Goal: Task Accomplishment & Management: Complete application form

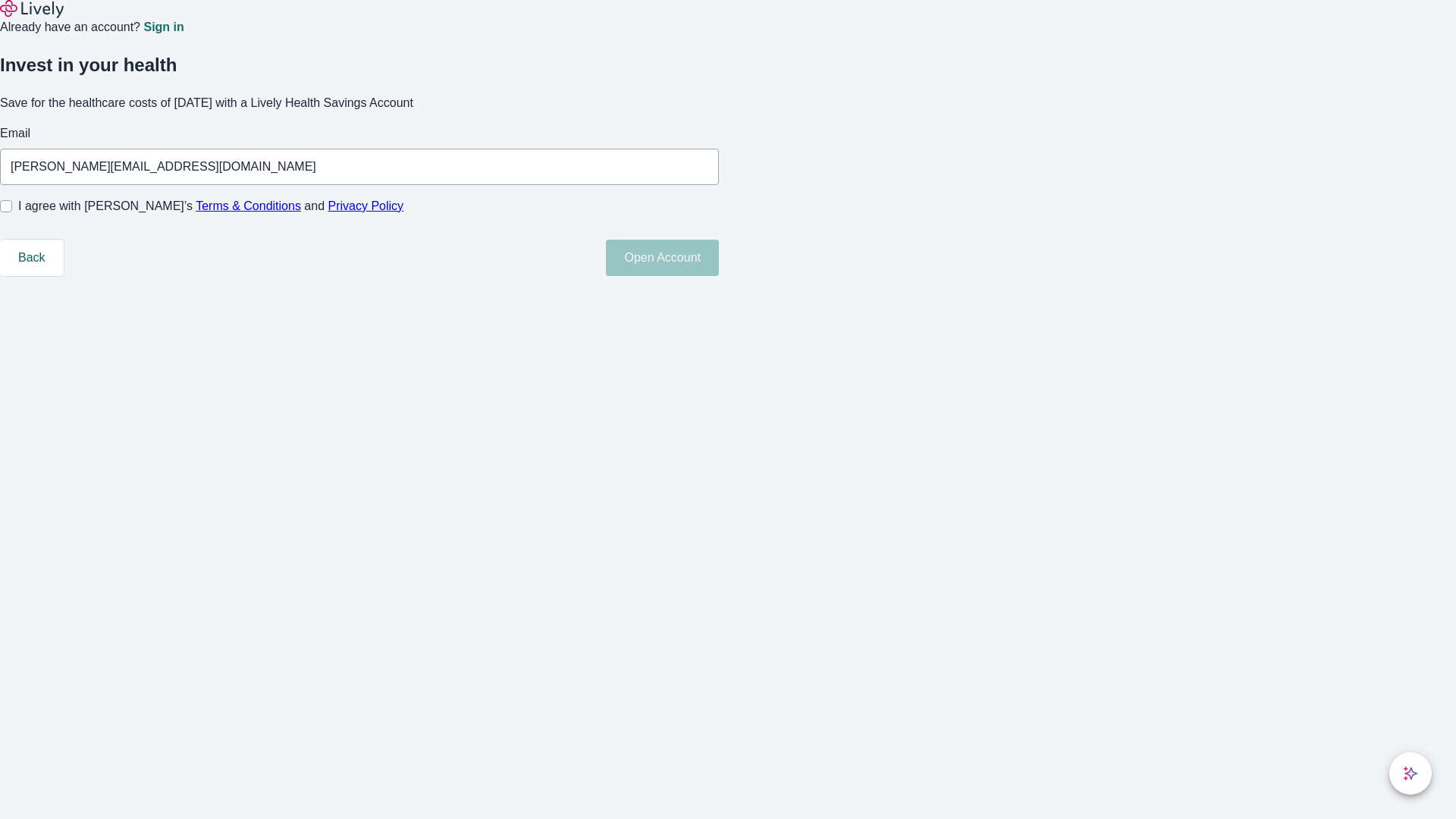
click at [12, 212] on input "I agree with Lively’s Terms & Conditions and Privacy Policy" at bounding box center [5, 206] width 12 height 12
checkbox input "true"
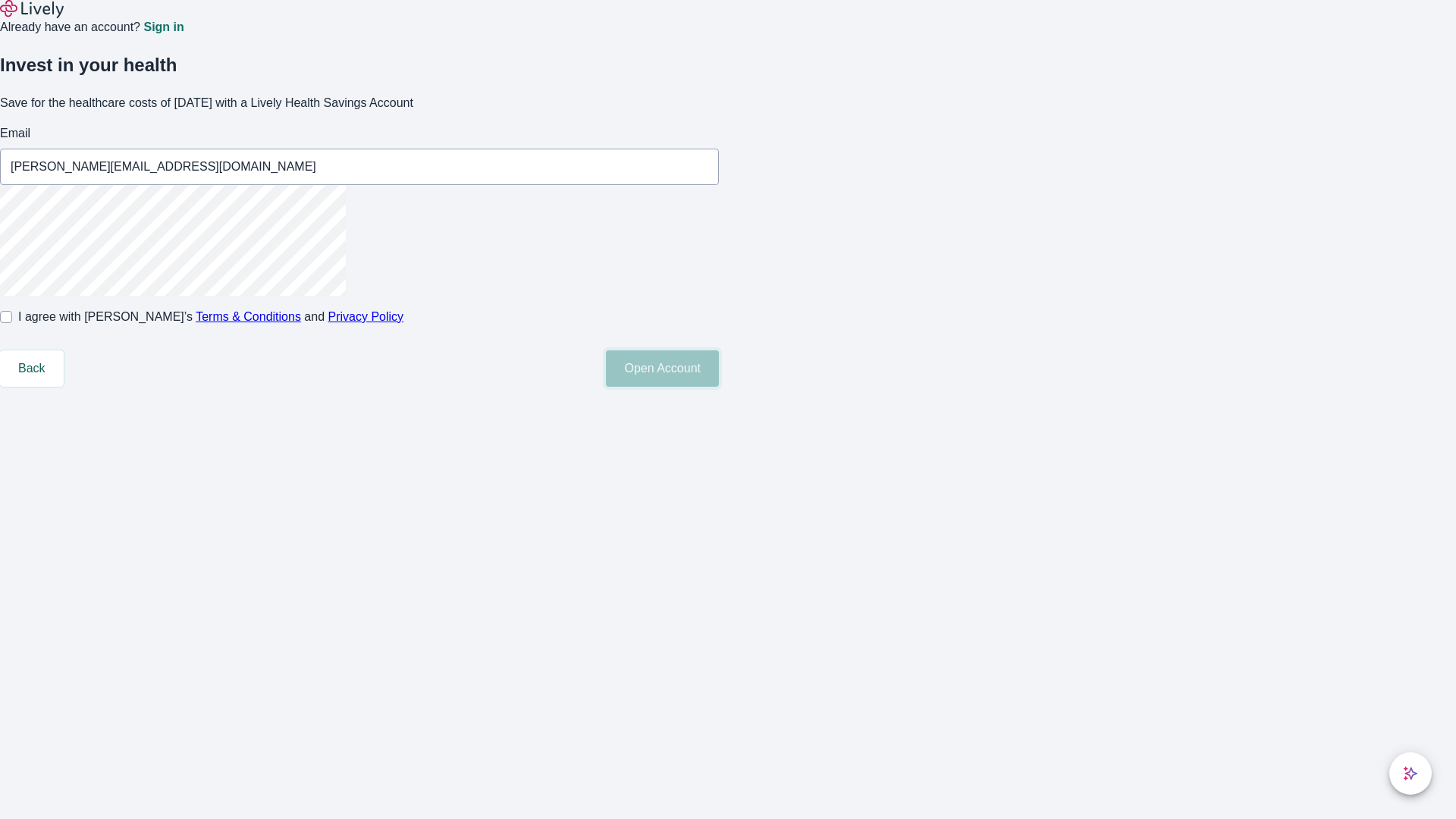
click at [719, 387] on button "Open Account" at bounding box center [662, 369] width 113 height 36
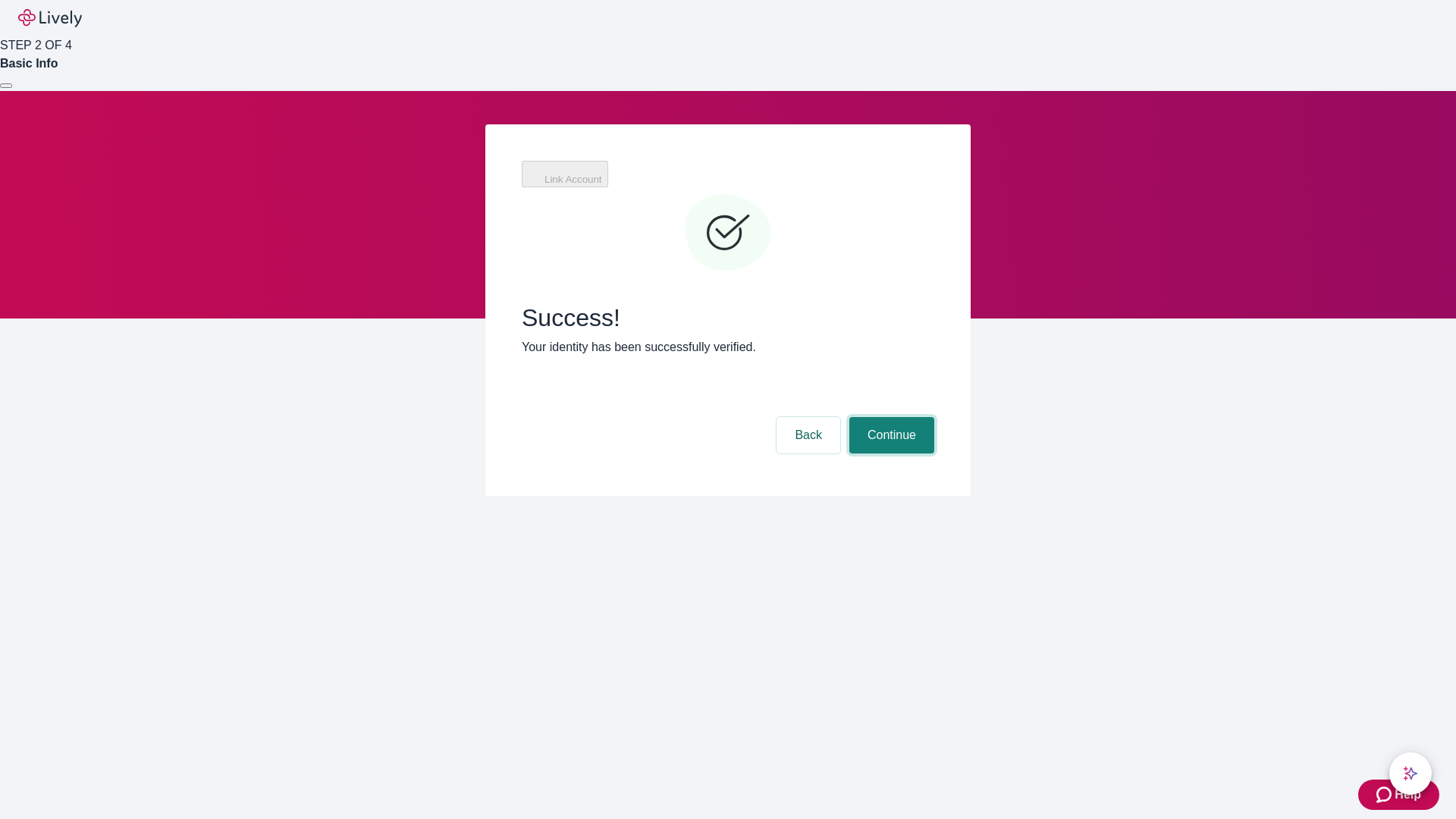
click at [889, 417] on button "Continue" at bounding box center [891, 435] width 85 height 36
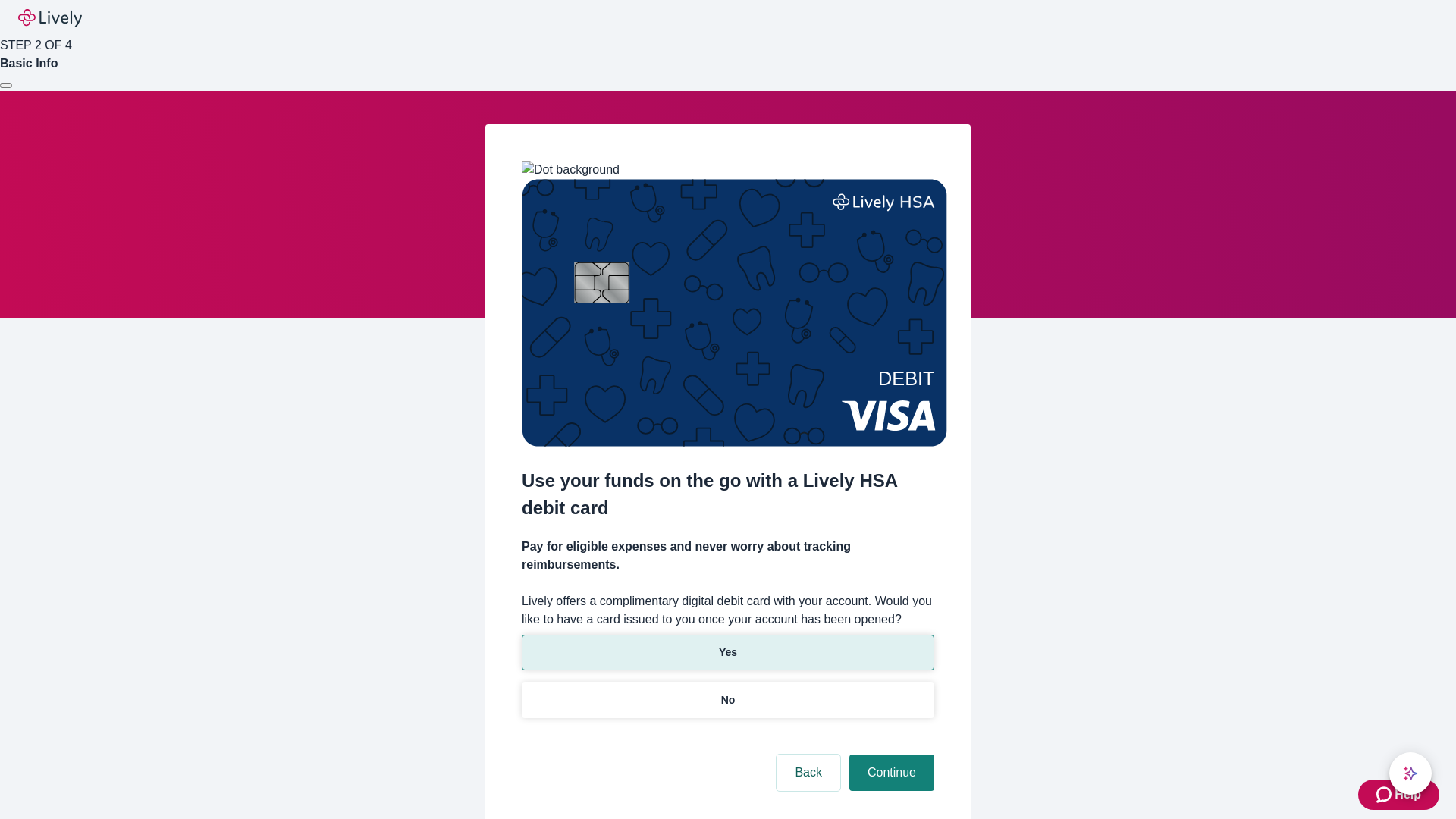
click at [727, 644] on p "Yes" at bounding box center [728, 652] width 18 height 15
click at [889, 754] on button "Continue" at bounding box center [891, 773] width 85 height 36
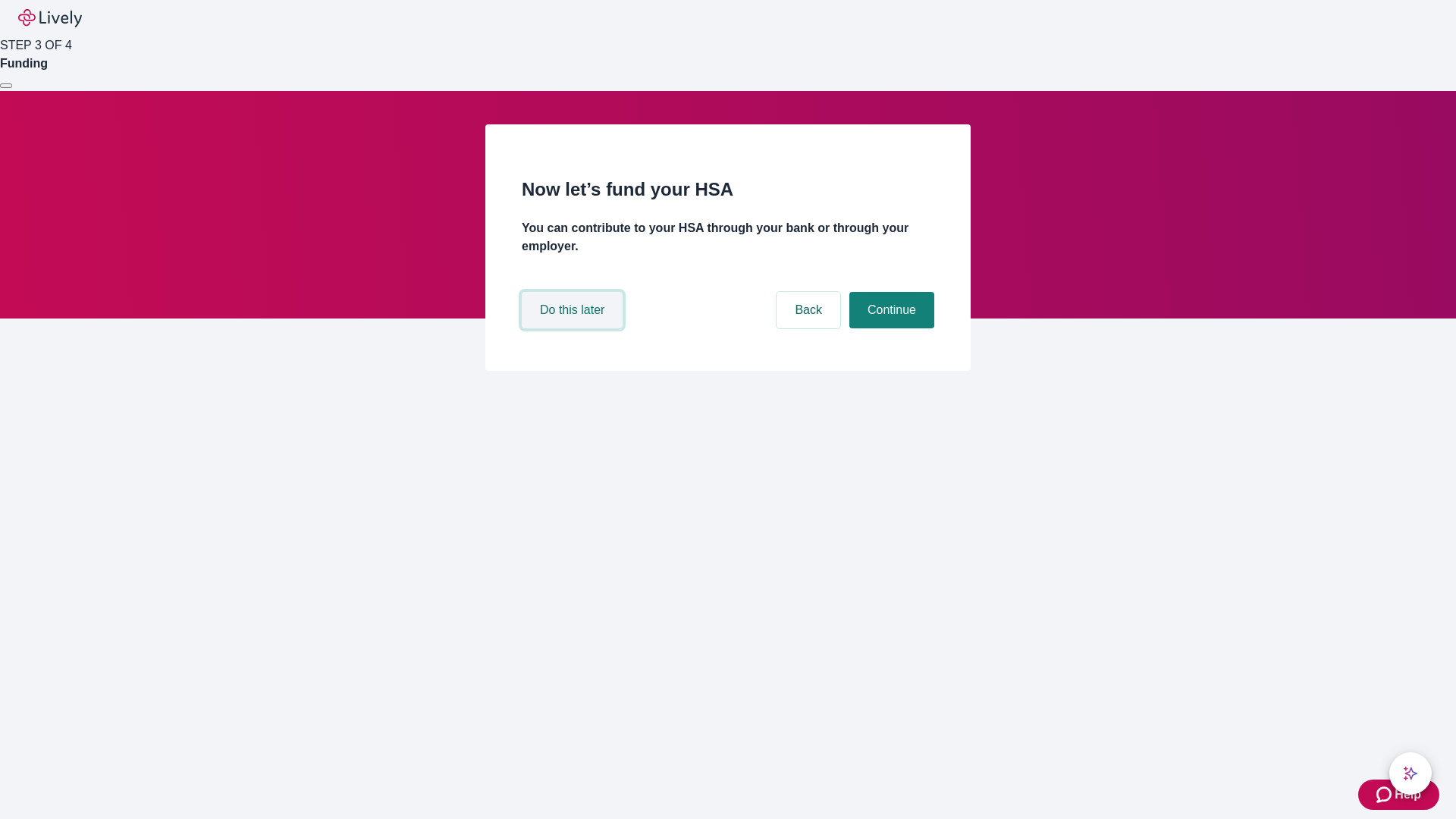
click at [574, 329] on button "Do this later" at bounding box center [571, 310] width 101 height 36
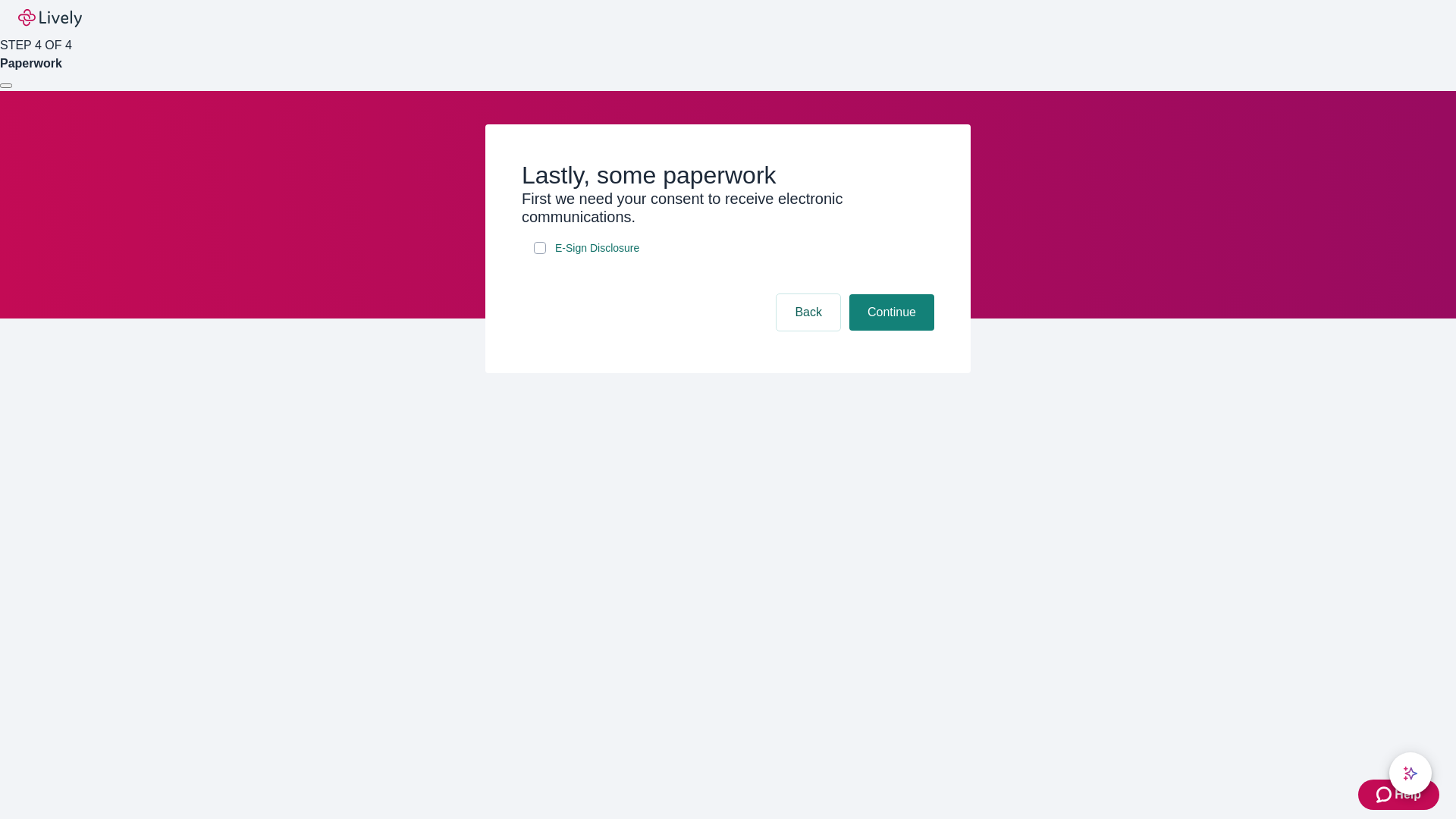
click at [540, 254] on input "E-Sign Disclosure" at bounding box center [539, 248] width 12 height 12
checkbox input "true"
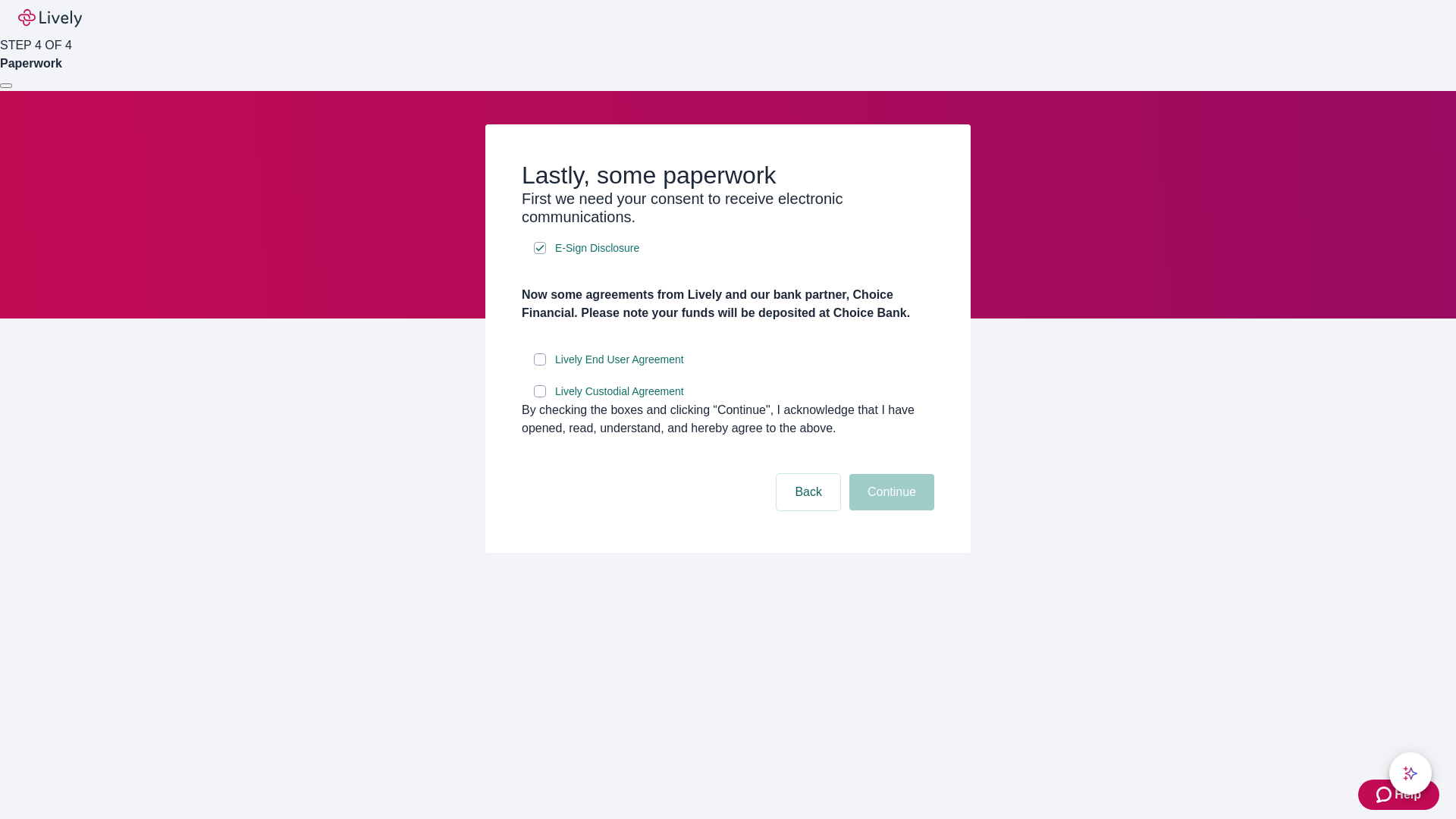
click at [540, 366] on input "Lively End User Agreement" at bounding box center [539, 359] width 12 height 12
checkbox input "true"
click at [540, 398] on input "Lively Custodial Agreement" at bounding box center [539, 390] width 12 height 12
checkbox input "true"
click at [889, 511] on button "Continue" at bounding box center [891, 492] width 85 height 36
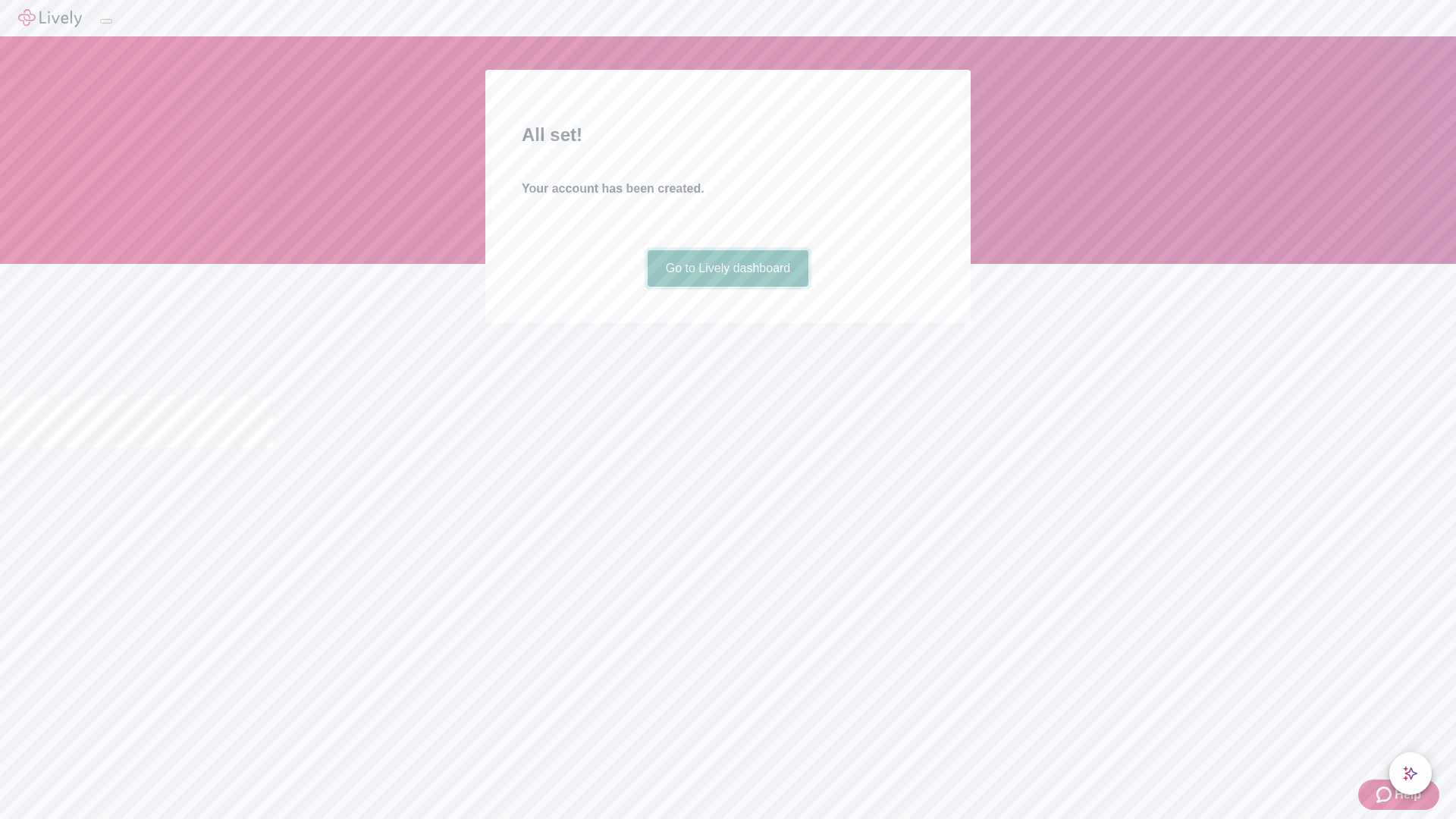
click at [727, 287] on link "Go to Lively dashboard" at bounding box center [727, 268] width 161 height 36
